Goal: Task Accomplishment & Management: Use online tool/utility

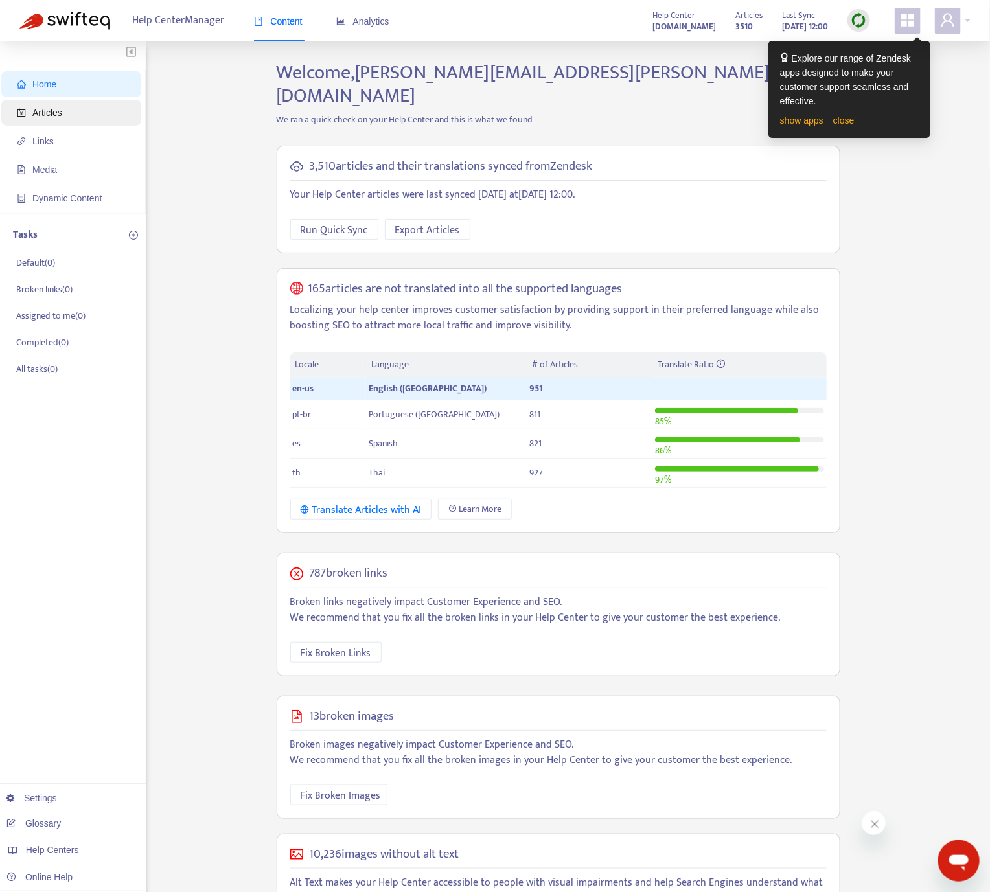
click at [51, 109] on span "Articles" at bounding box center [47, 113] width 30 height 10
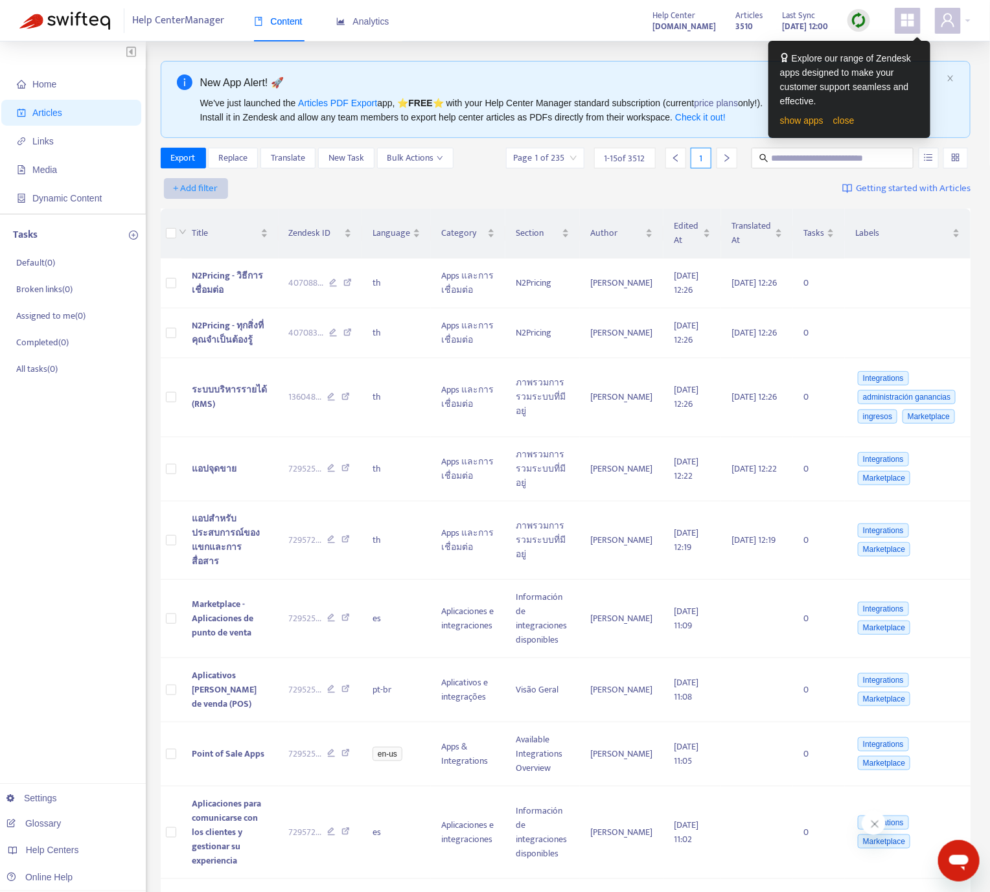
click at [213, 185] on span "+ Add filter" at bounding box center [196, 189] width 45 height 16
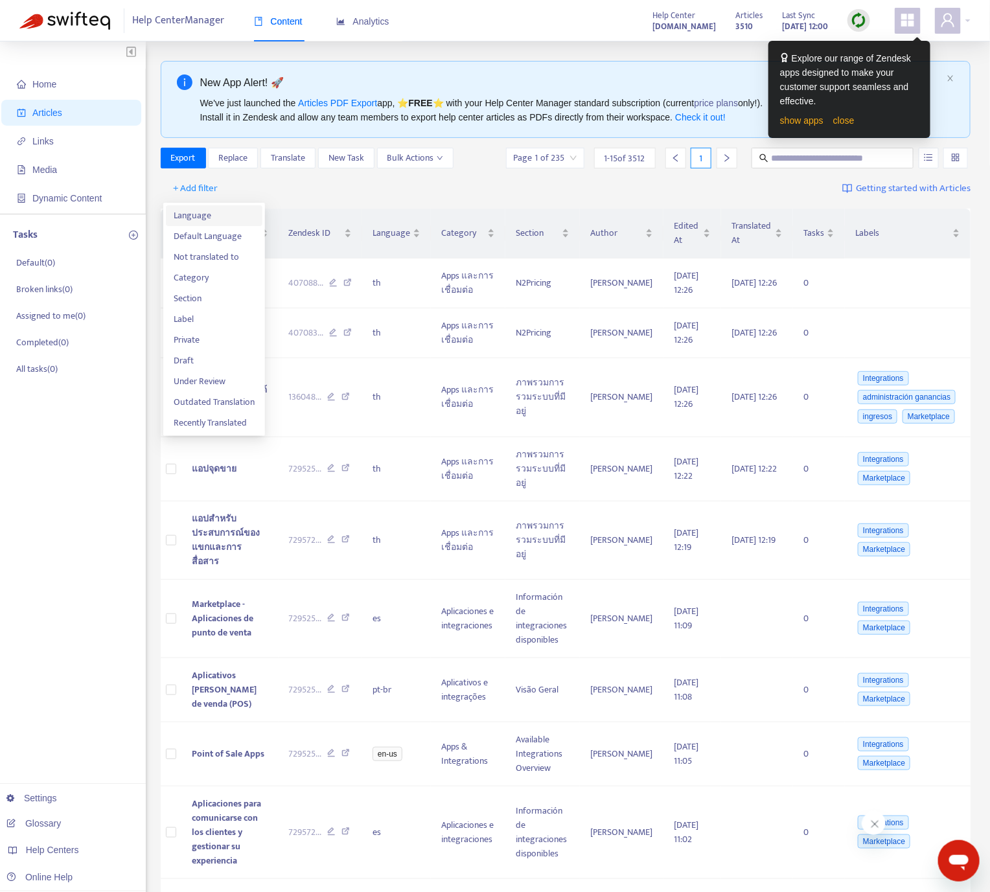
click at [215, 218] on span "Language" at bounding box center [214, 216] width 81 height 14
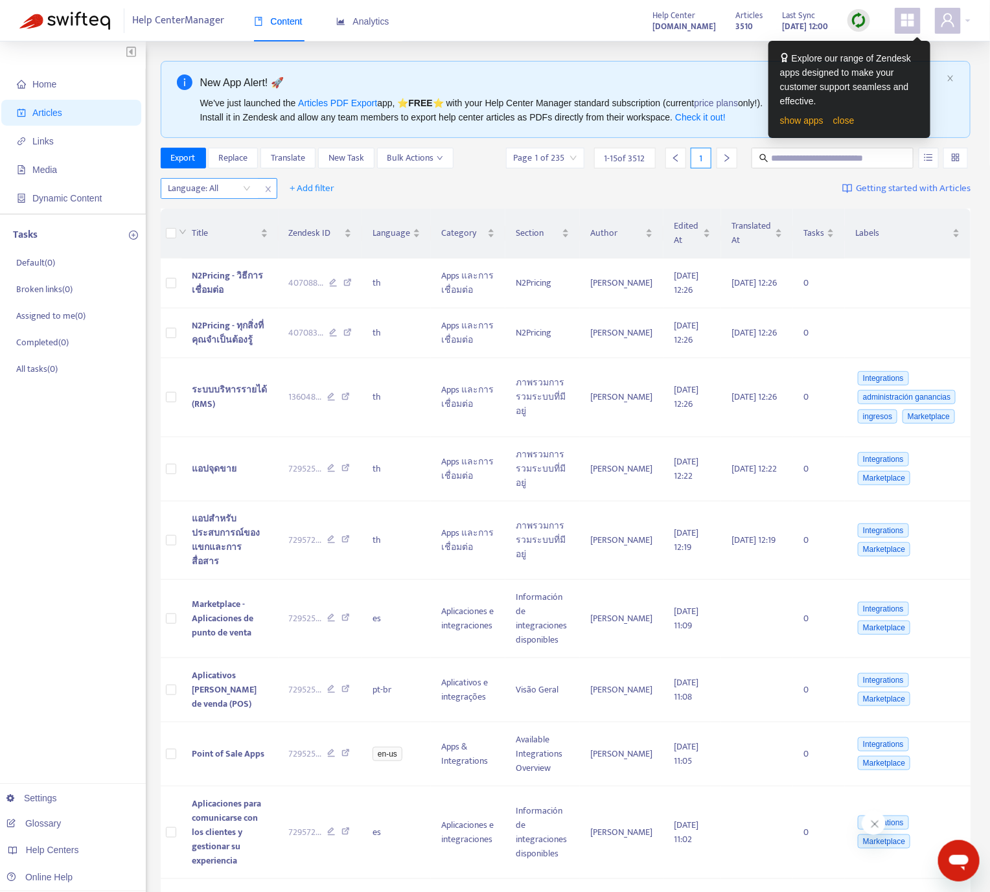
drag, startPoint x: 227, startPoint y: 198, endPoint x: 229, endPoint y: 191, distance: 7.0
click at [227, 196] on div at bounding box center [203, 189] width 78 height 16
click at [222, 209] on div "en-us" at bounding box center [284, 216] width 225 height 14
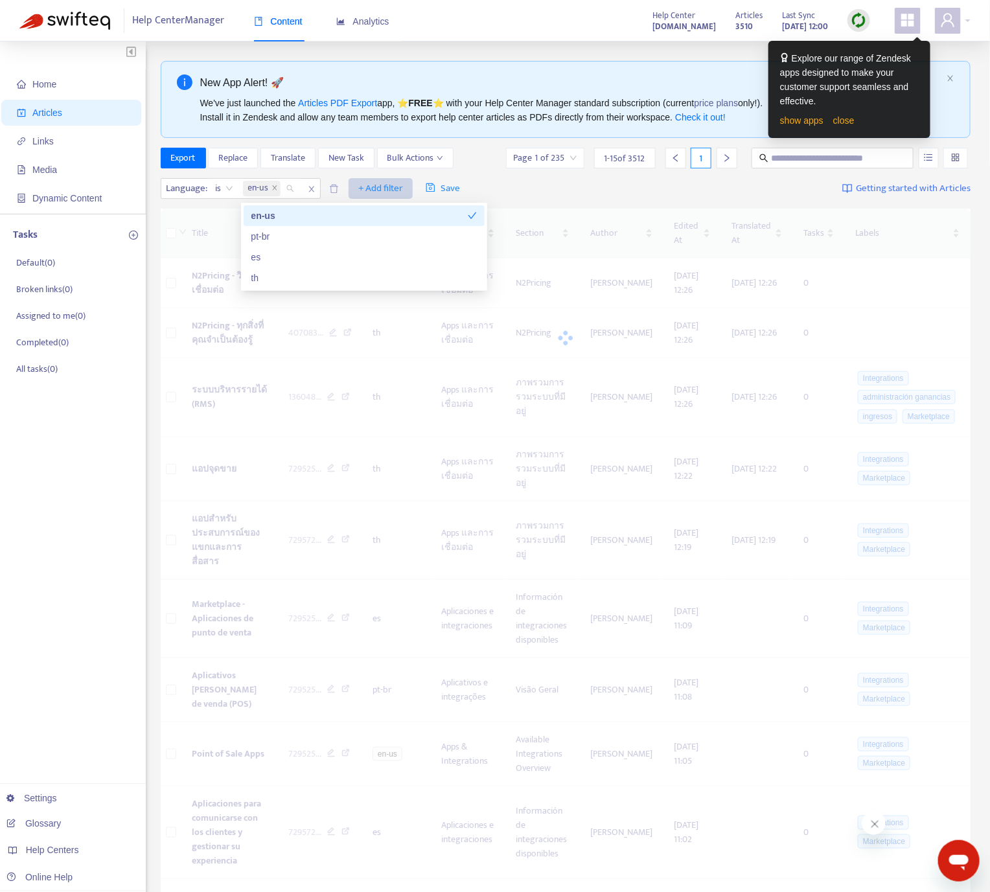
click at [399, 186] on span "+ Add filter" at bounding box center [380, 189] width 45 height 16
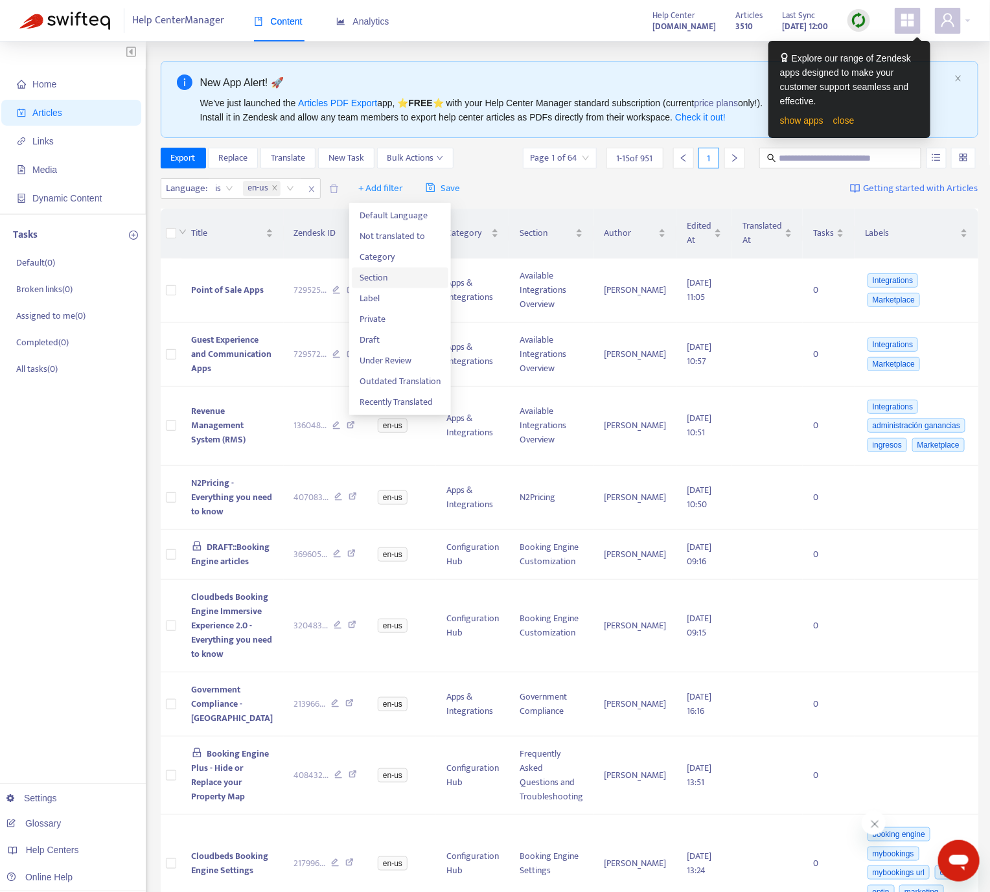
click at [398, 277] on span "Section" at bounding box center [399, 278] width 81 height 14
click at [411, 193] on div "Section: All" at bounding box center [372, 188] width 97 height 19
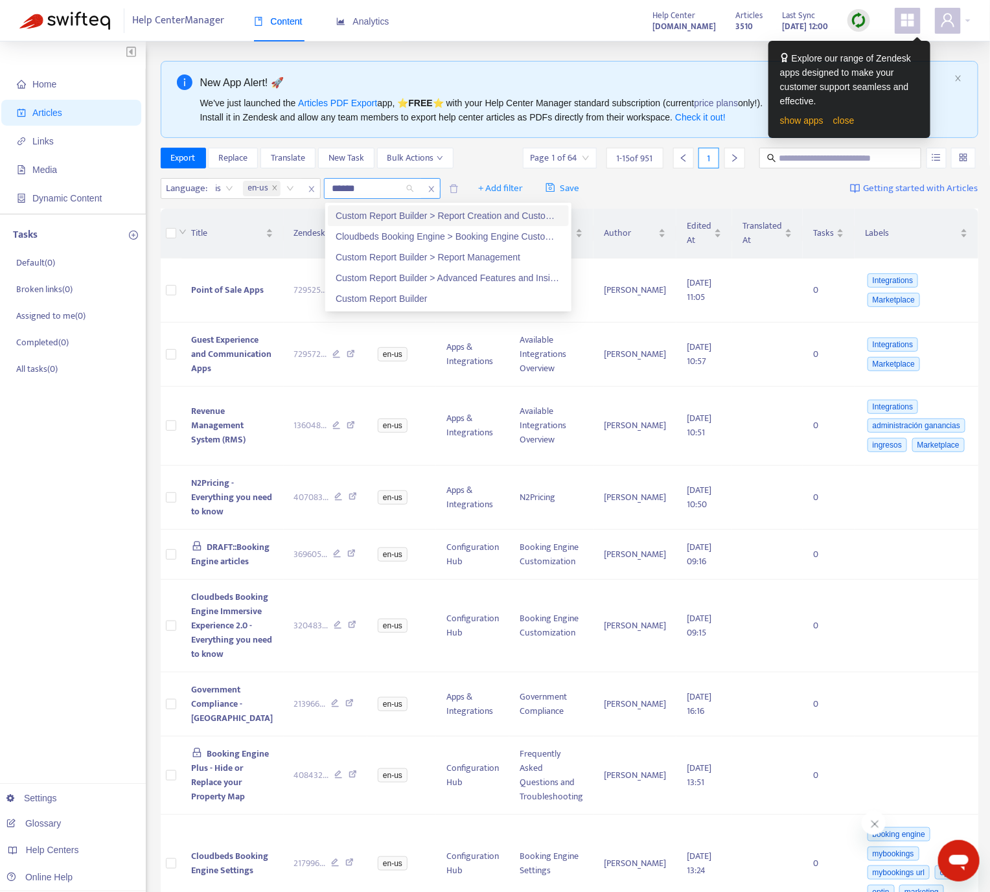
type input "*******"
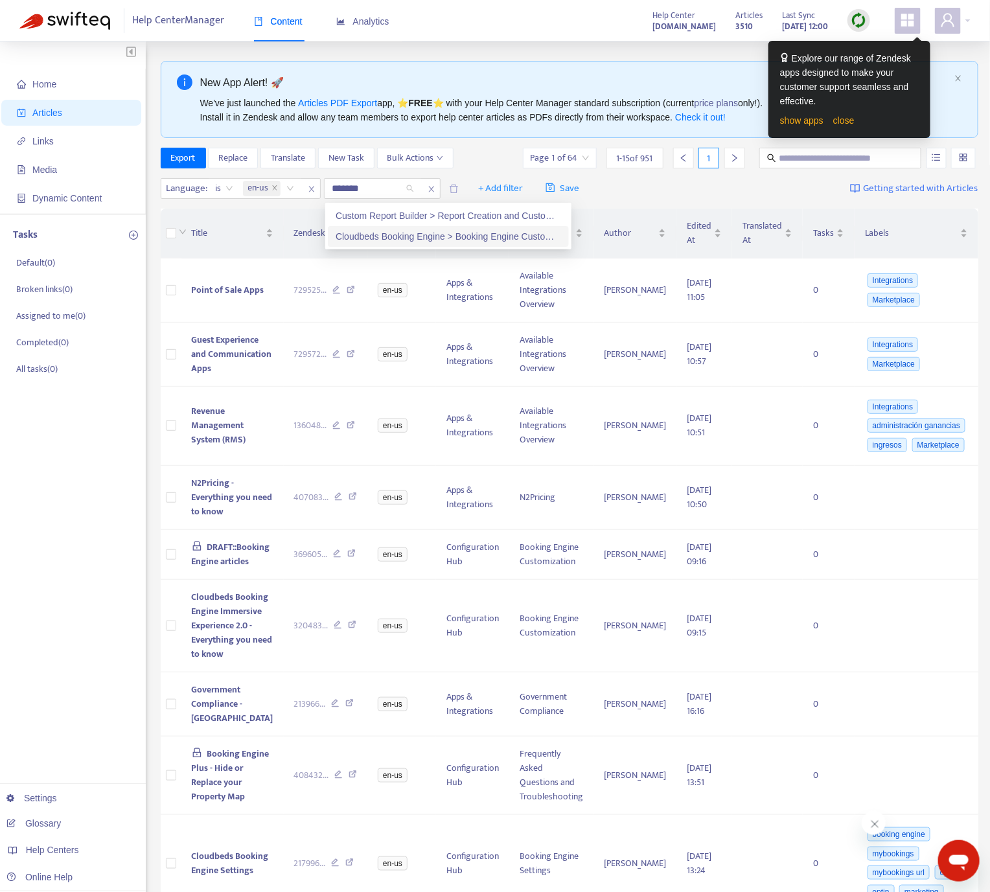
click at [424, 236] on div "Cloudbeds Booking Engine > Booking Engine Customization" at bounding box center [447, 236] width 225 height 14
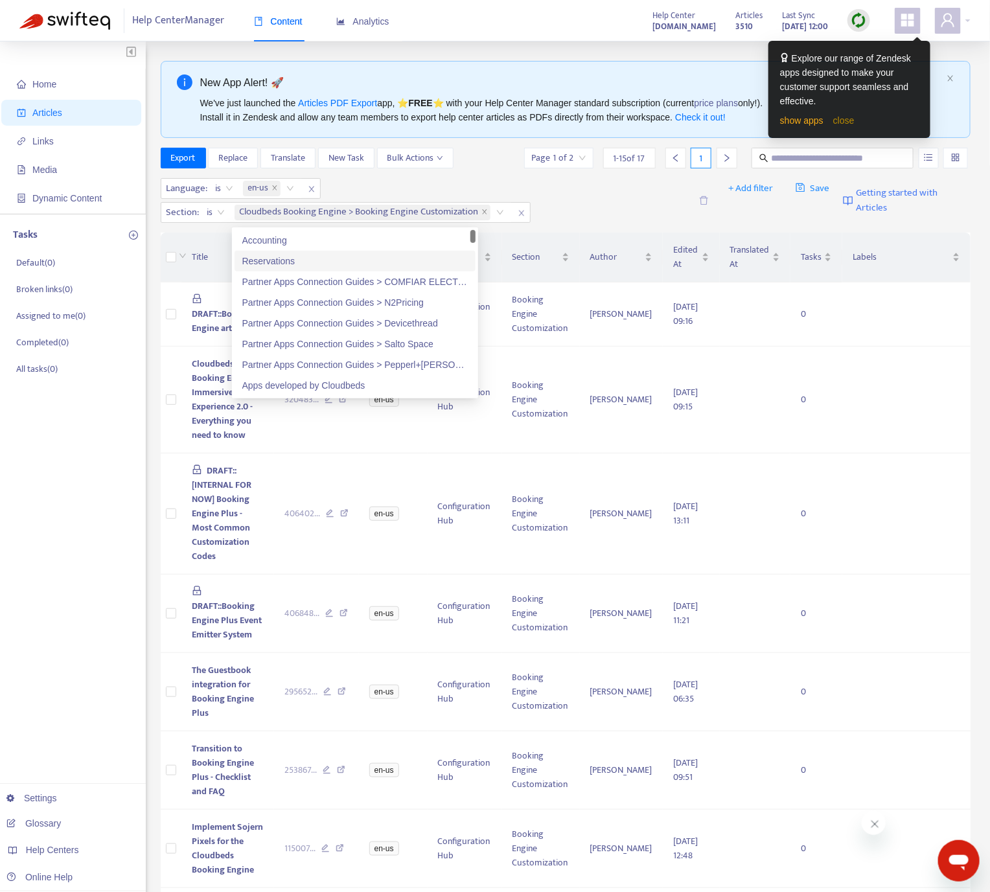
click at [849, 120] on link "close" at bounding box center [843, 120] width 21 height 10
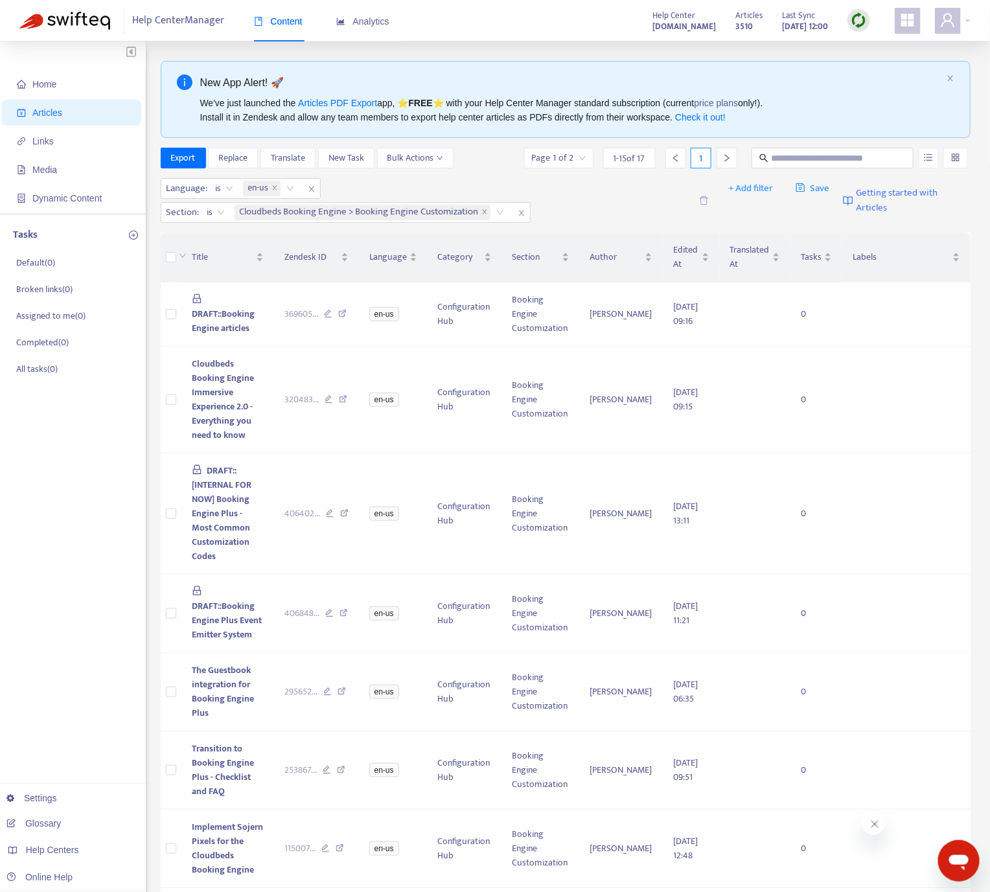
click at [852, 19] on img at bounding box center [858, 20] width 16 height 16
click at [869, 47] on link "Quick Sync" at bounding box center [885, 47] width 55 height 15
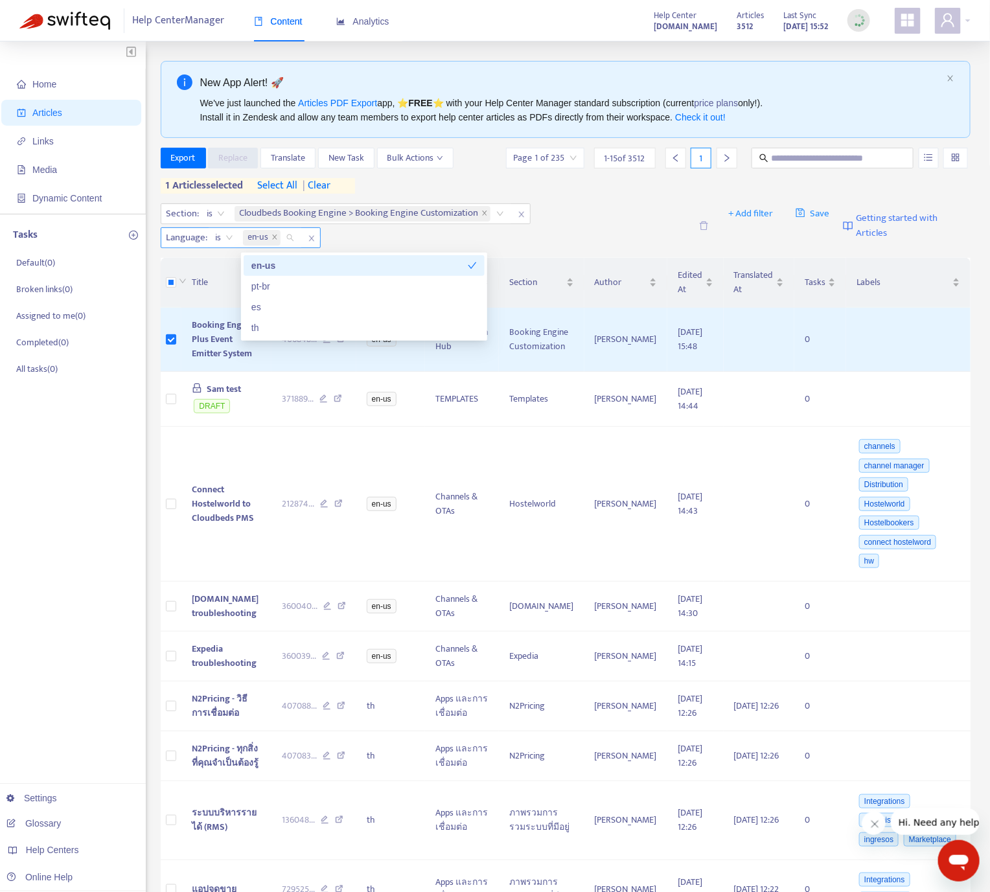
click at [290, 236] on div "en-us" at bounding box center [270, 237] width 61 height 19
click at [304, 264] on div "en-us" at bounding box center [359, 265] width 216 height 14
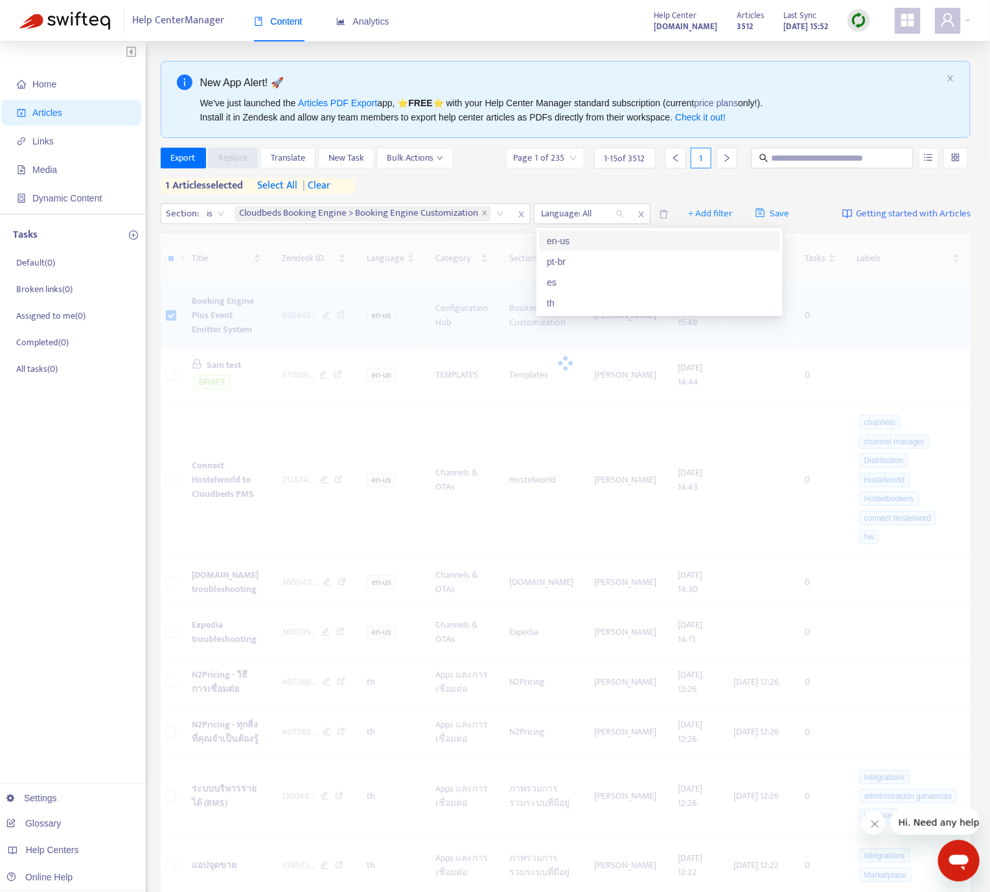
click at [602, 236] on div "en-us" at bounding box center [659, 241] width 225 height 14
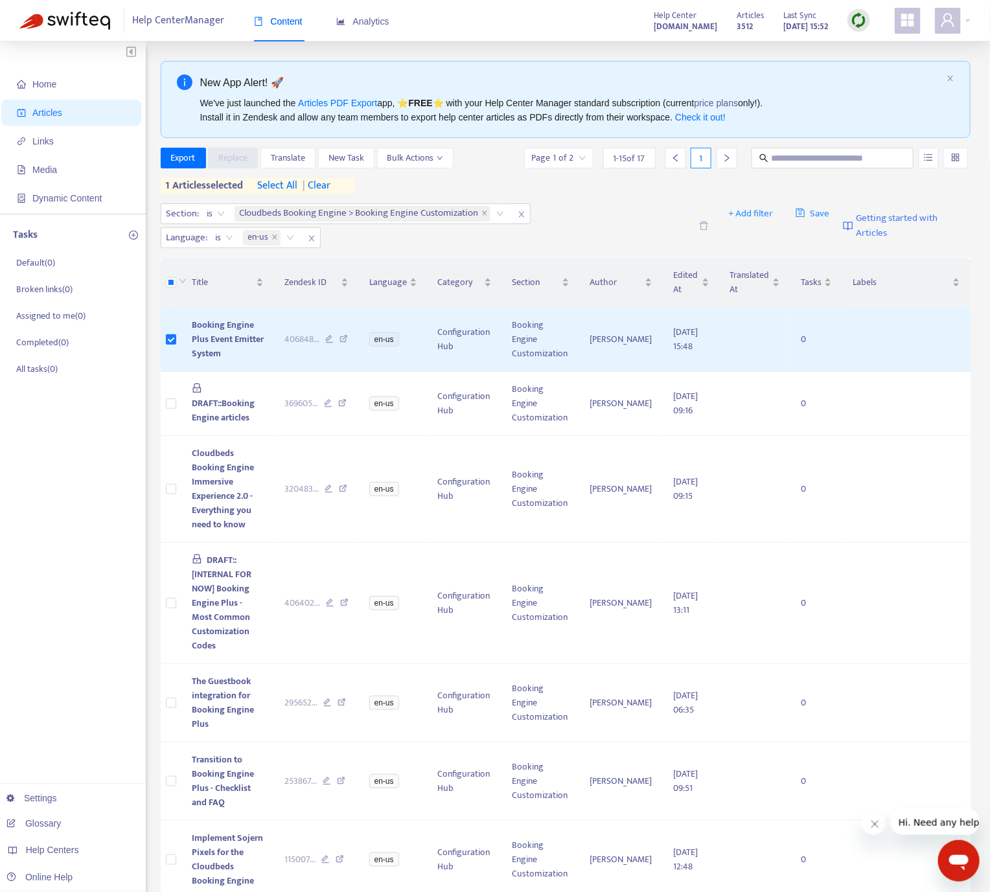
click at [586, 213] on div "Section : is Cloudbeds Booking Engine > Booking Engine Customization Language :…" at bounding box center [426, 225] width 530 height 45
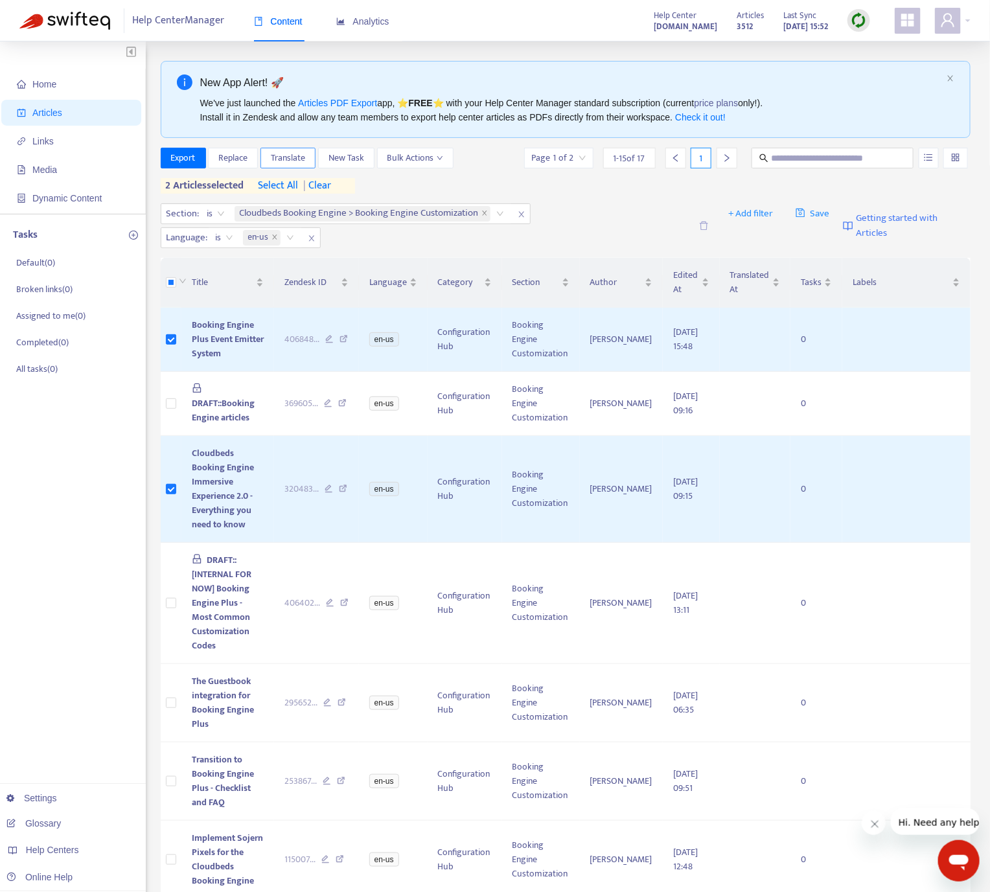
click at [288, 153] on span "Translate" at bounding box center [288, 158] width 34 height 14
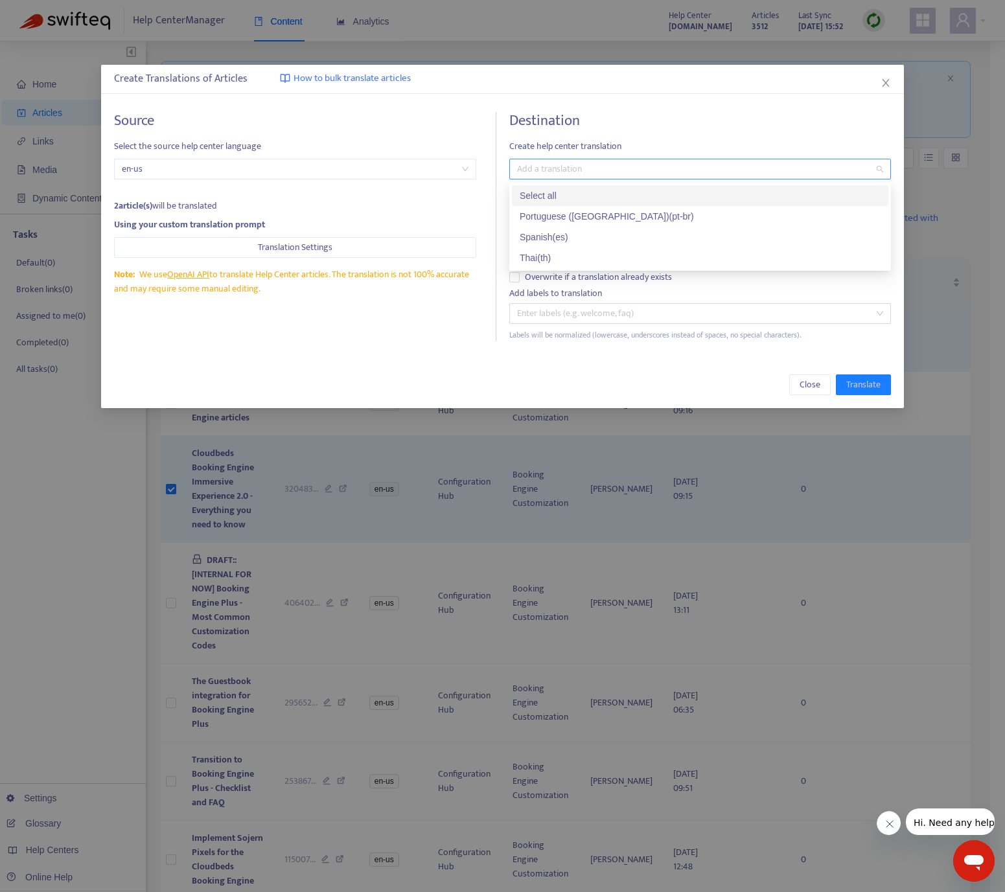
click at [653, 163] on div at bounding box center [693, 169] width 362 height 16
click at [574, 251] on div "Thai ( th )" at bounding box center [699, 258] width 361 height 14
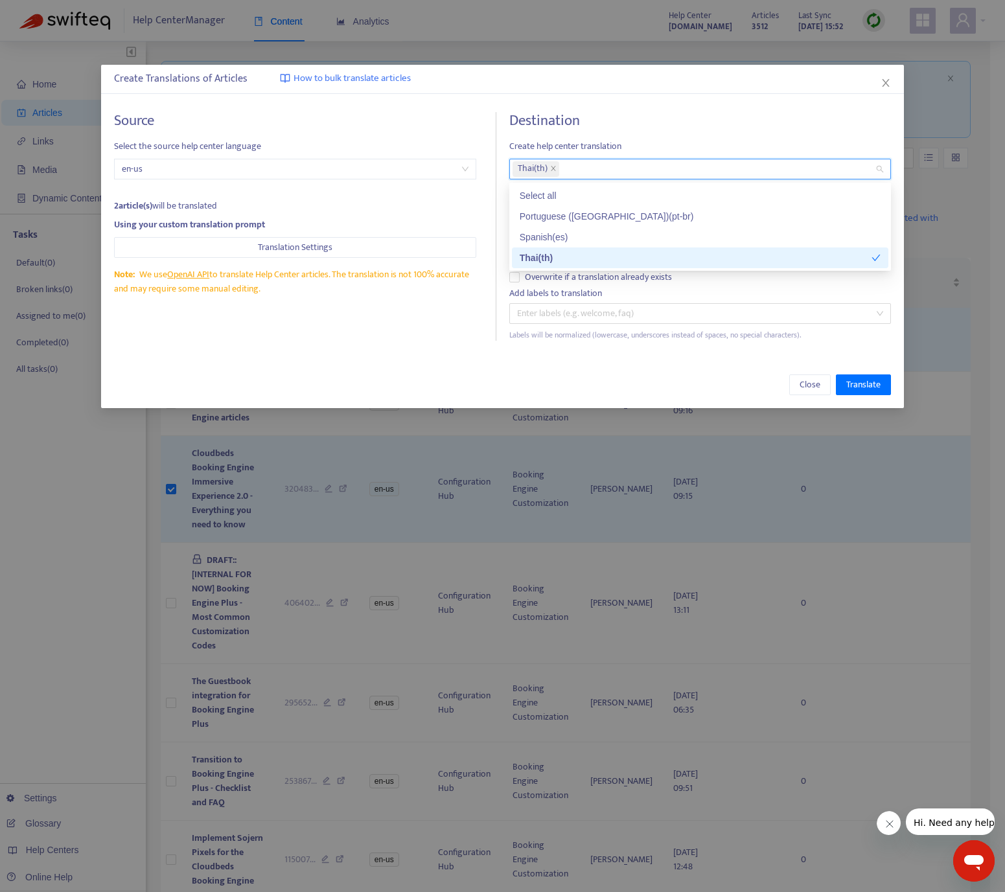
click at [380, 355] on div "Create Translations of Articles How to bulk translate articles Source Select th…" at bounding box center [502, 236] width 802 height 343
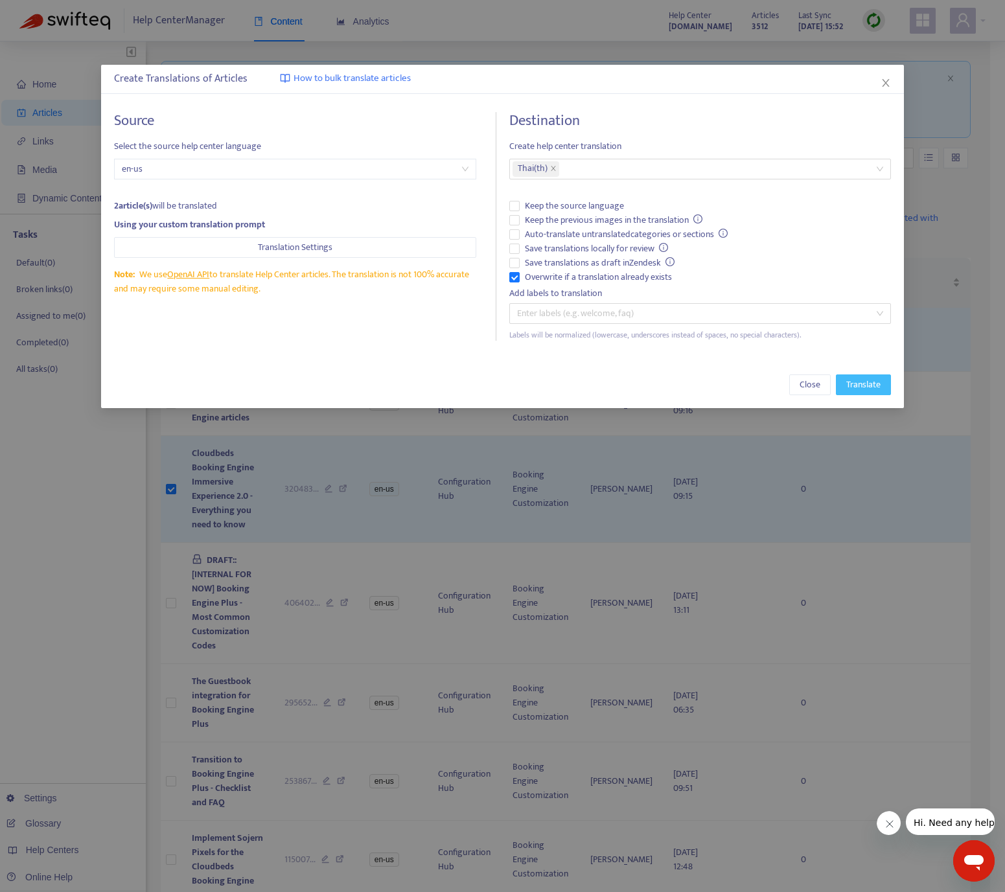
click at [857, 391] on span "Translate" at bounding box center [863, 385] width 34 height 14
